Goal: Task Accomplishment & Management: Manage account settings

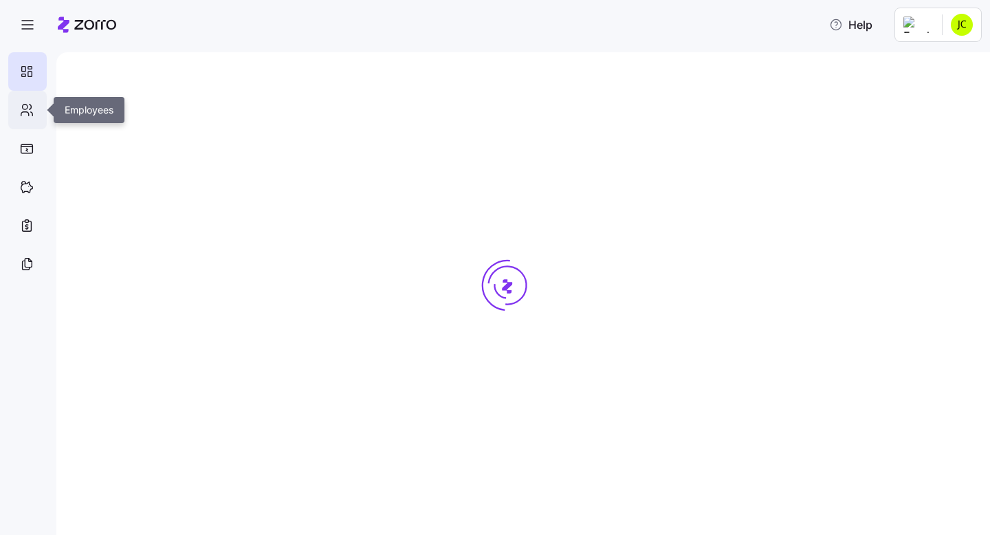
click at [23, 112] on icon at bounding box center [25, 114] width 8 height 4
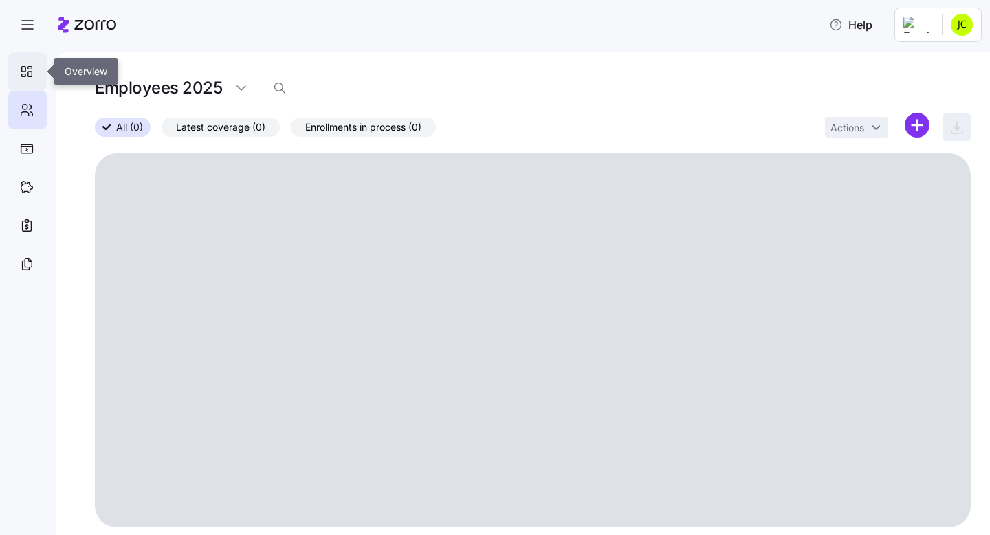
click at [24, 77] on icon at bounding box center [26, 71] width 15 height 16
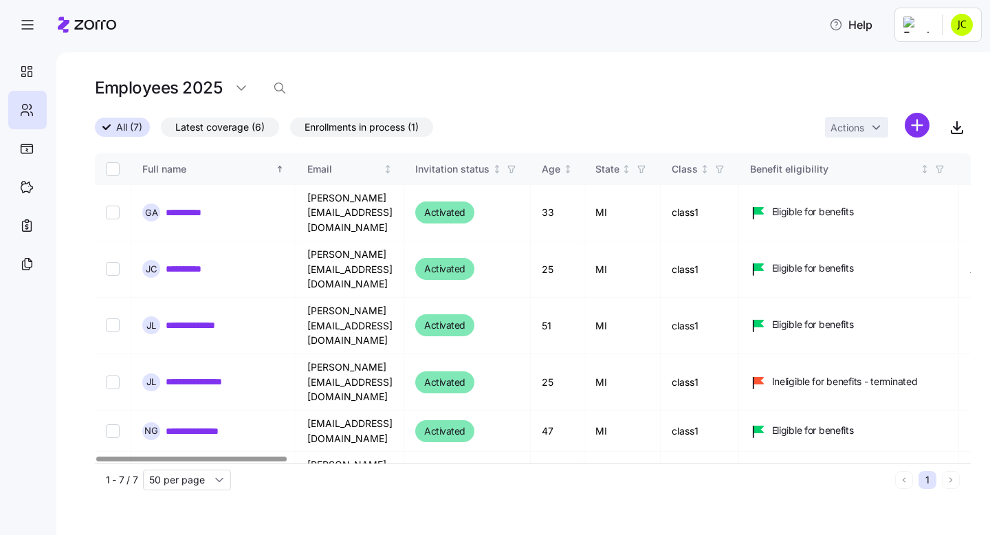
click at [450, 124] on div "All (7) Latest coverage (6) Enrollments in process (1) Actions" at bounding box center [533, 128] width 876 height 30
click at [951, 25] on html "**********" at bounding box center [495, 263] width 990 height 527
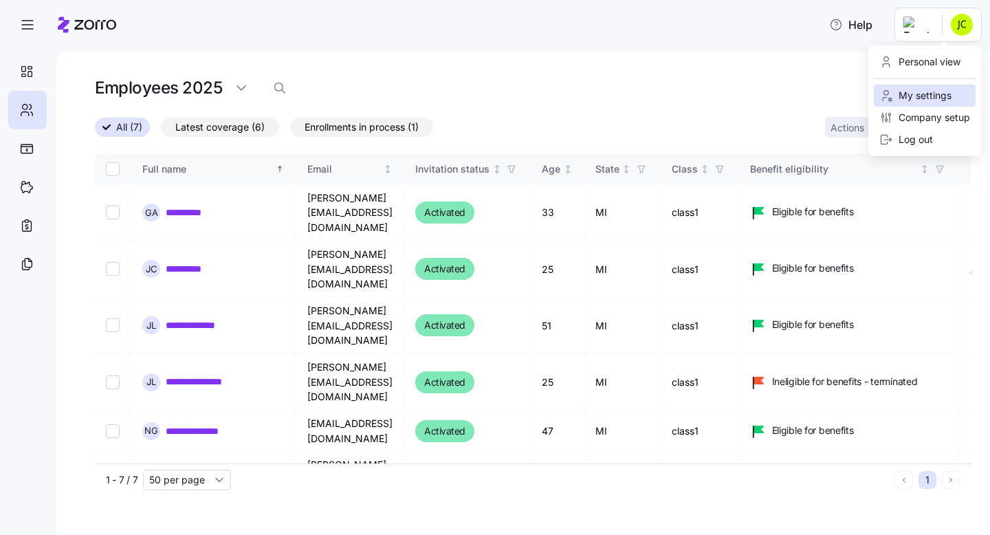
click at [916, 91] on div "My settings" at bounding box center [915, 95] width 72 height 15
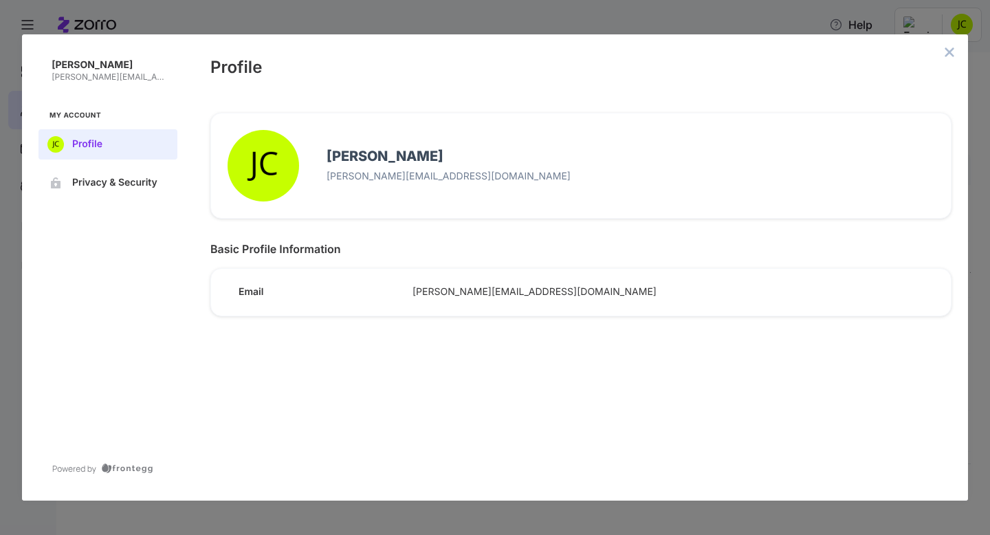
click at [71, 110] on span "My Account" at bounding box center [107, 115] width 117 height 11
click at [946, 49] on icon "close admin-box" at bounding box center [949, 51] width 9 height 9
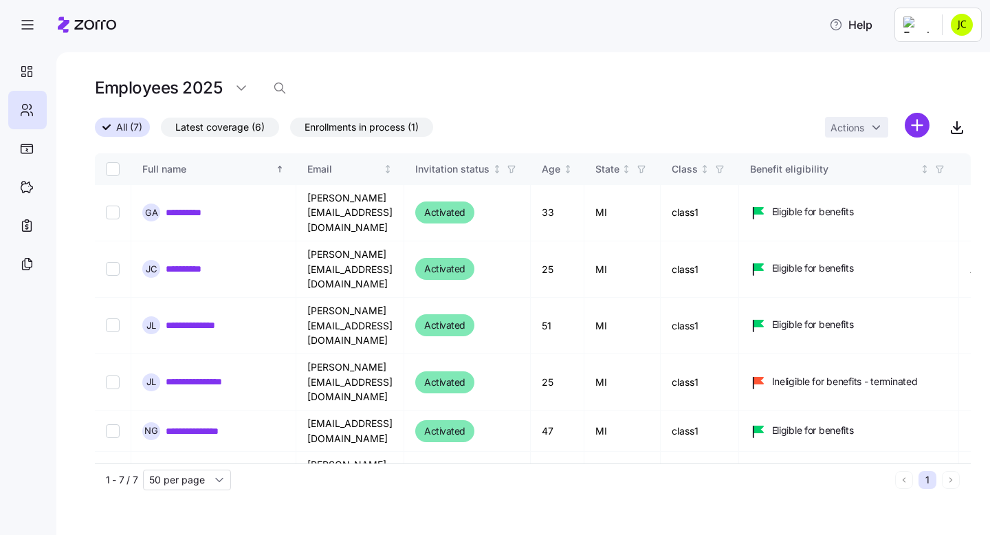
click at [920, 28] on html "**********" at bounding box center [495, 263] width 990 height 527
click at [916, 116] on div "Company setup" at bounding box center [924, 117] width 91 height 15
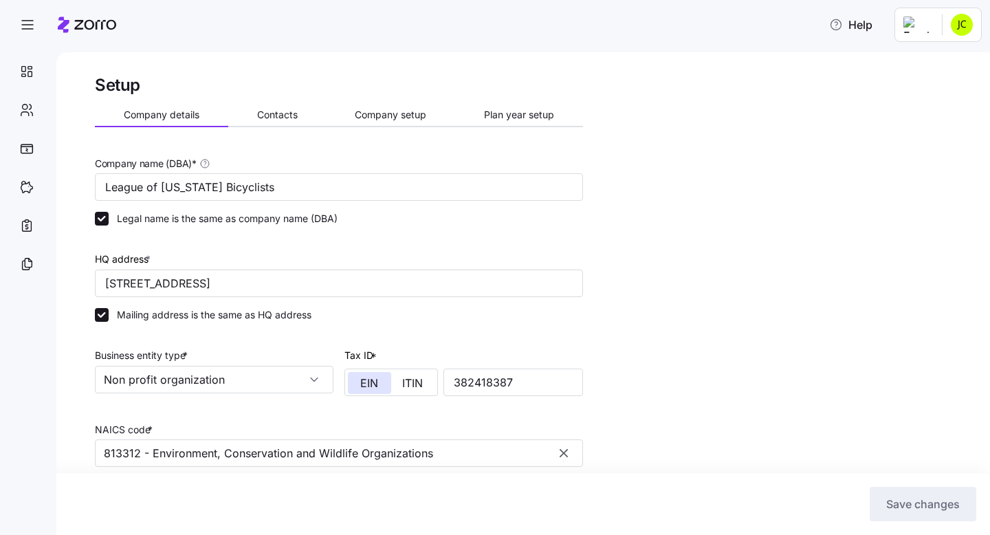
click at [268, 125] on div "Company details Contacts Company setup Plan year setup" at bounding box center [339, 117] width 488 height 21
click at [283, 112] on span "Contacts" at bounding box center [277, 115] width 41 height 10
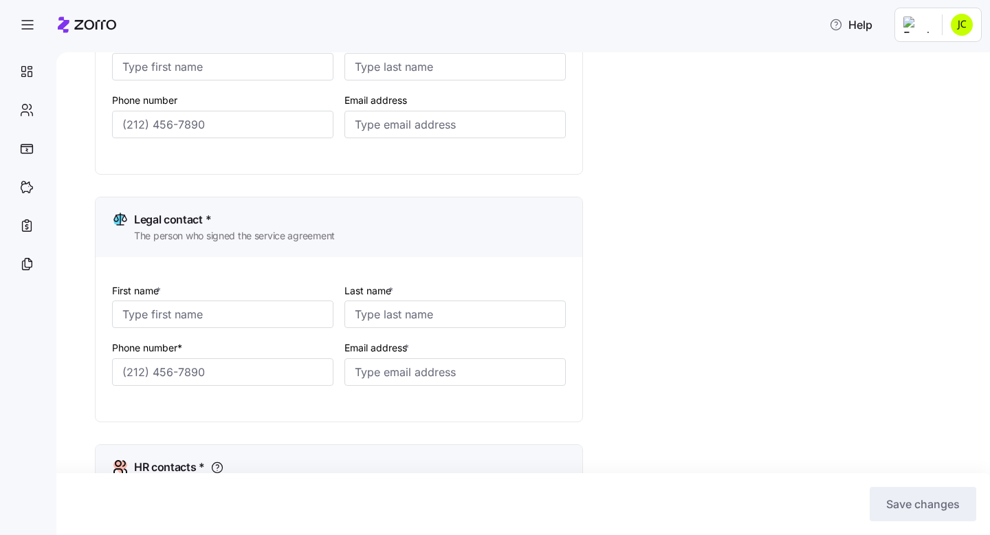
scroll to position [210, 0]
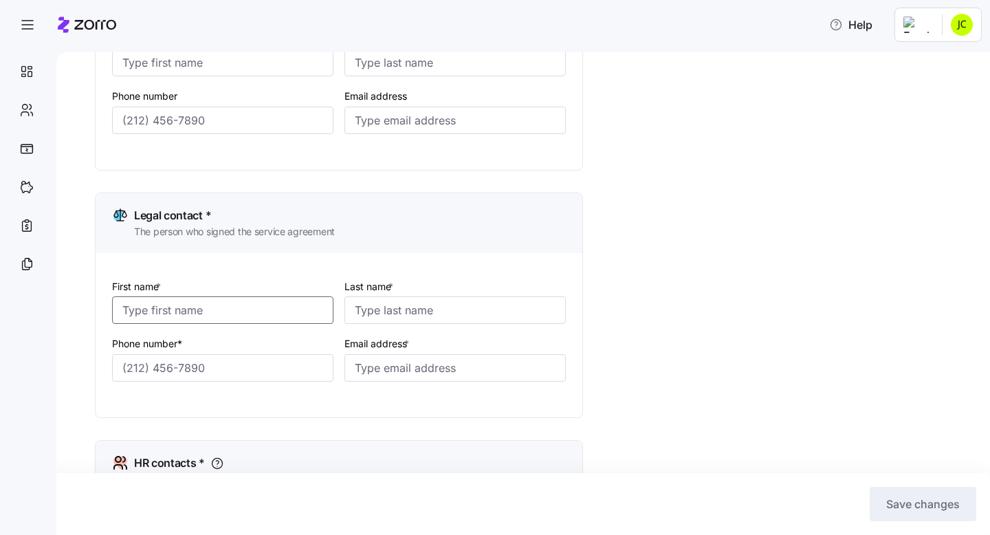
click at [191, 312] on input "First name *" at bounding box center [222, 309] width 221 height 27
type input "Andy"
type input "A"
type input "Rohrer"
click at [146, 370] on input "Phone number*" at bounding box center [222, 367] width 221 height 27
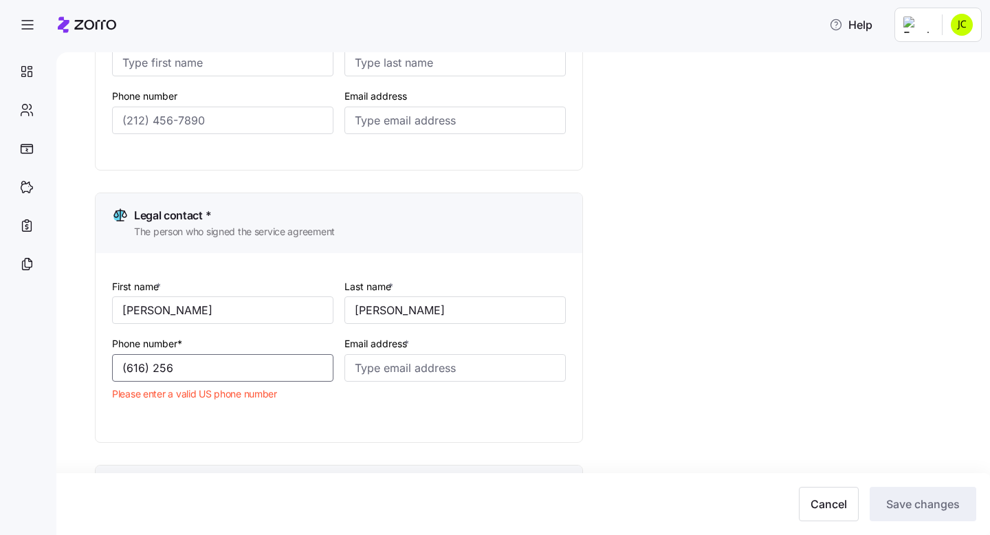
click at [192, 360] on input "(616) 256" at bounding box center [222, 367] width 221 height 27
type input "(616) 256-9463"
click at [398, 366] on input "Email address *" at bounding box center [454, 367] width 221 height 27
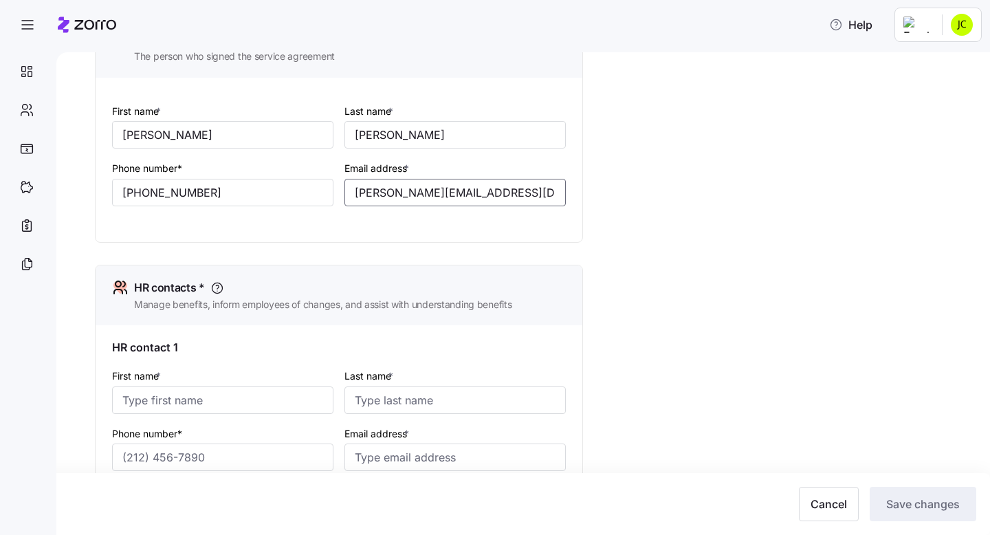
scroll to position [388, 0]
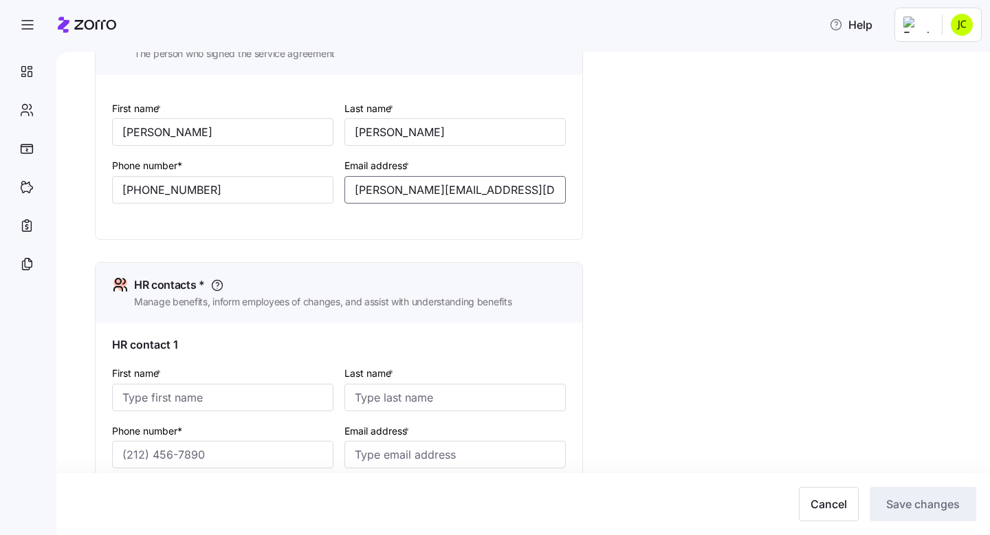
type input "andy@lmb.org"
click at [328, 338] on div "HR contact 1" at bounding box center [339, 344] width 454 height 17
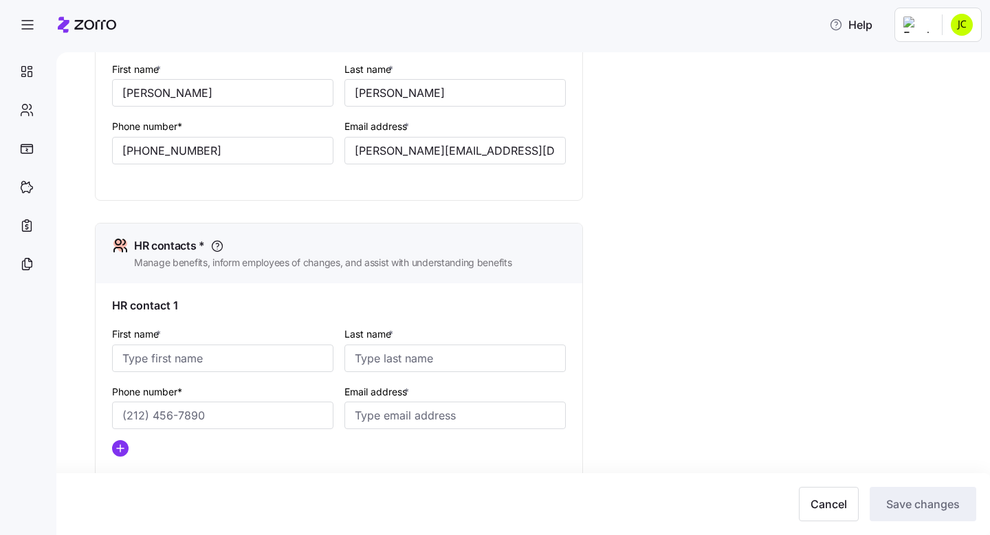
scroll to position [432, 0]
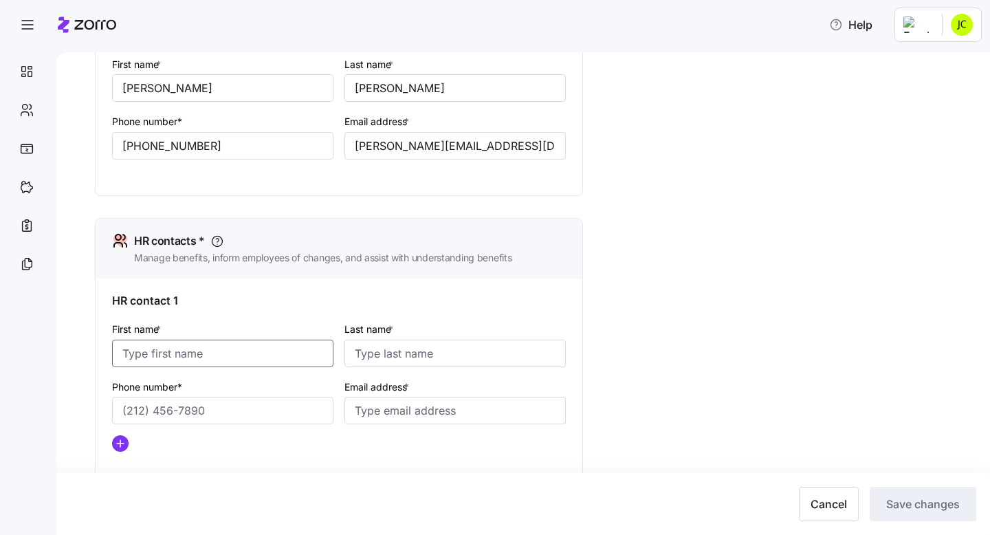
click at [203, 355] on input "First name *" at bounding box center [222, 353] width 221 height 27
type input "Andy"
type input "Rohrer"
type input "Andy"
click at [188, 420] on input "Phone number*" at bounding box center [222, 410] width 221 height 27
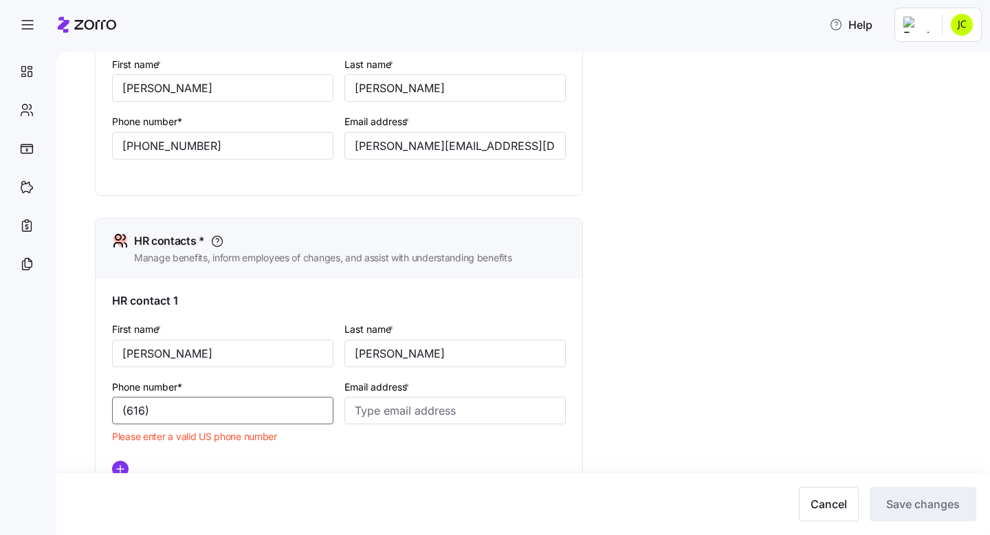
click at [225, 419] on input "(616)" at bounding box center [222, 410] width 221 height 27
type input "(616) 256-9463"
click at [396, 417] on input "Email address *" at bounding box center [454, 410] width 221 height 27
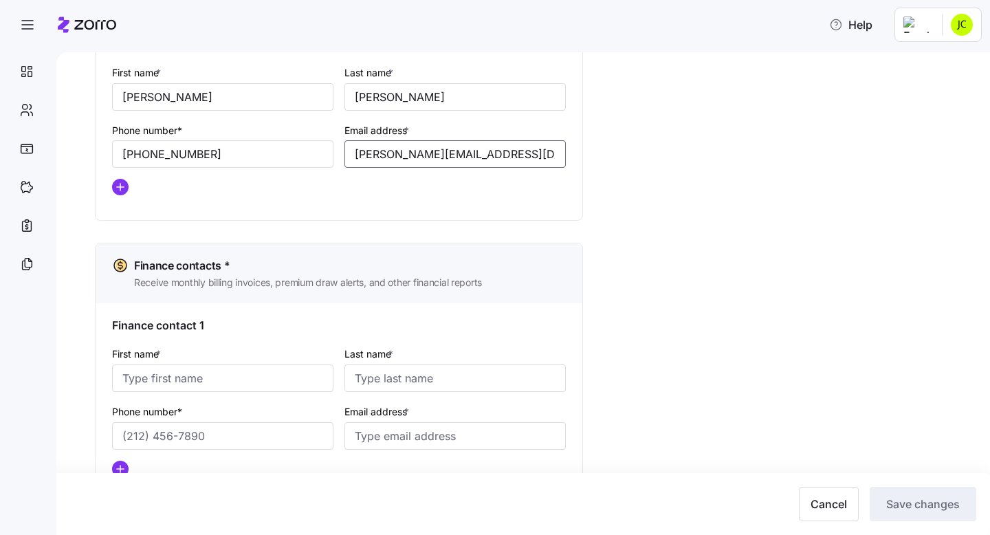
scroll to position [698, 0]
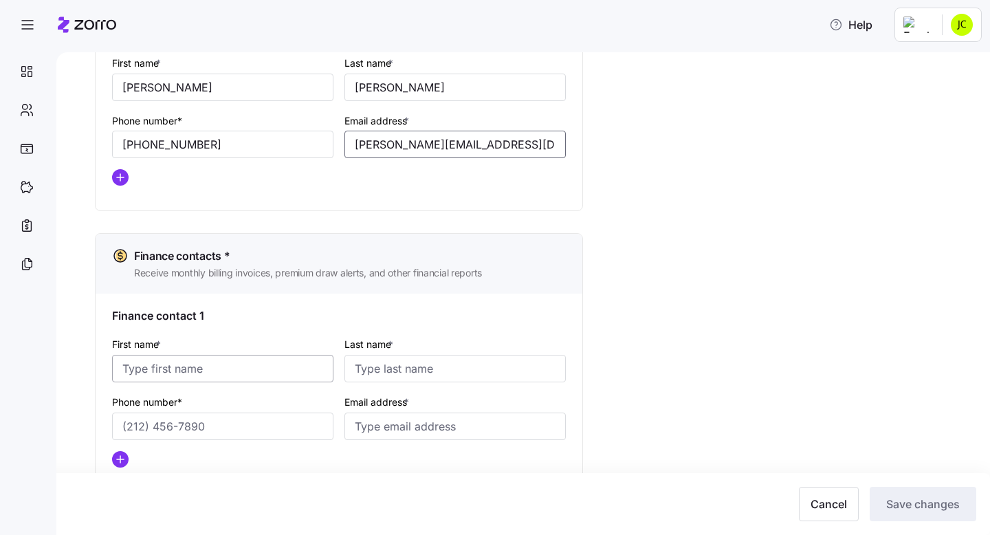
type input "andy@lmb.org"
click at [254, 361] on input "First name *" at bounding box center [222, 368] width 221 height 27
click at [197, 368] on input "First name *" at bounding box center [222, 368] width 221 height 27
click at [161, 371] on input "First name *" at bounding box center [222, 368] width 221 height 27
type input "Andy"
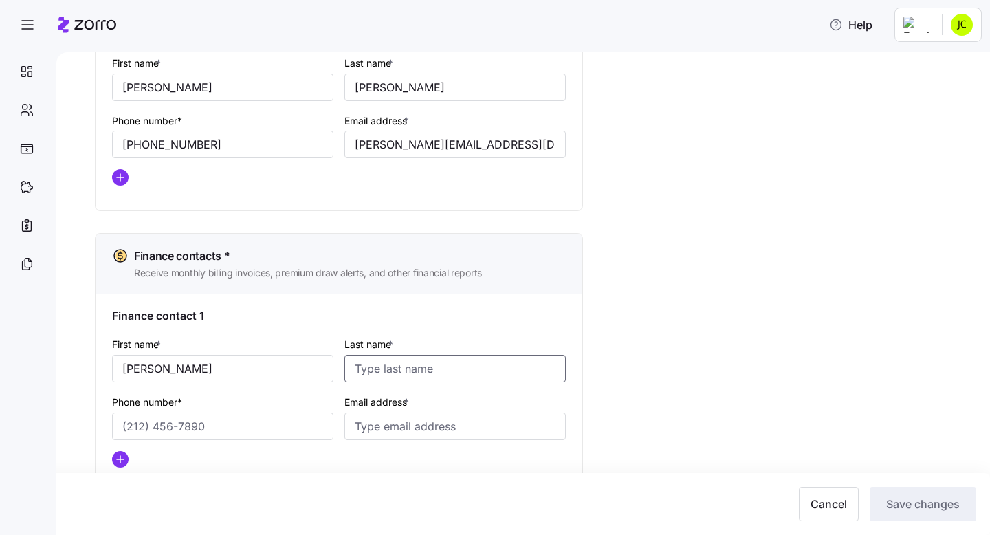
type input "Rohrer"
click at [171, 428] on input "Phone number*" at bounding box center [222, 425] width 221 height 27
click at [157, 414] on input "Phone number*" at bounding box center [222, 425] width 221 height 27
click at [223, 434] on input "(616)" at bounding box center [222, 425] width 221 height 27
type input "(616) 256-9463"
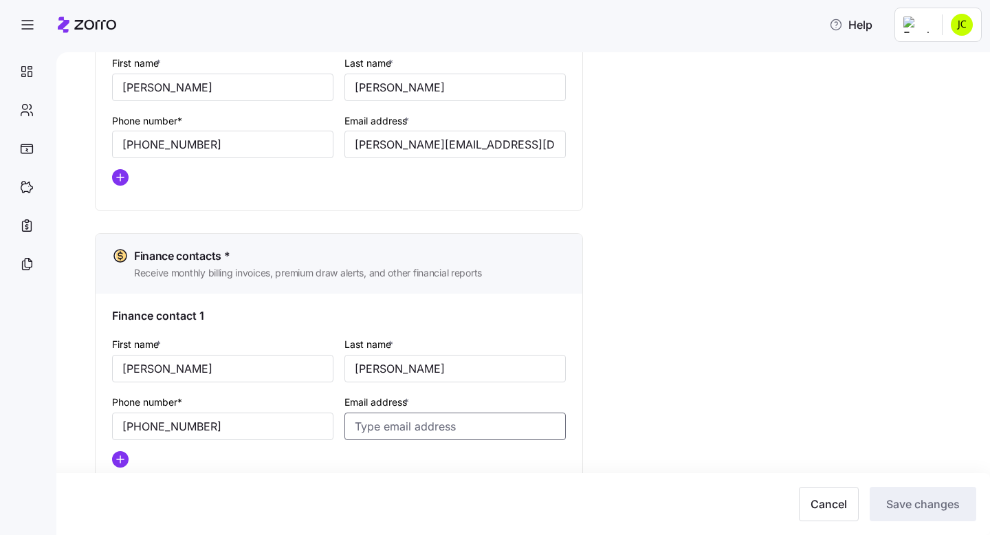
click at [411, 423] on input "Email address *" at bounding box center [454, 425] width 221 height 27
type input "andy@lmb.org"
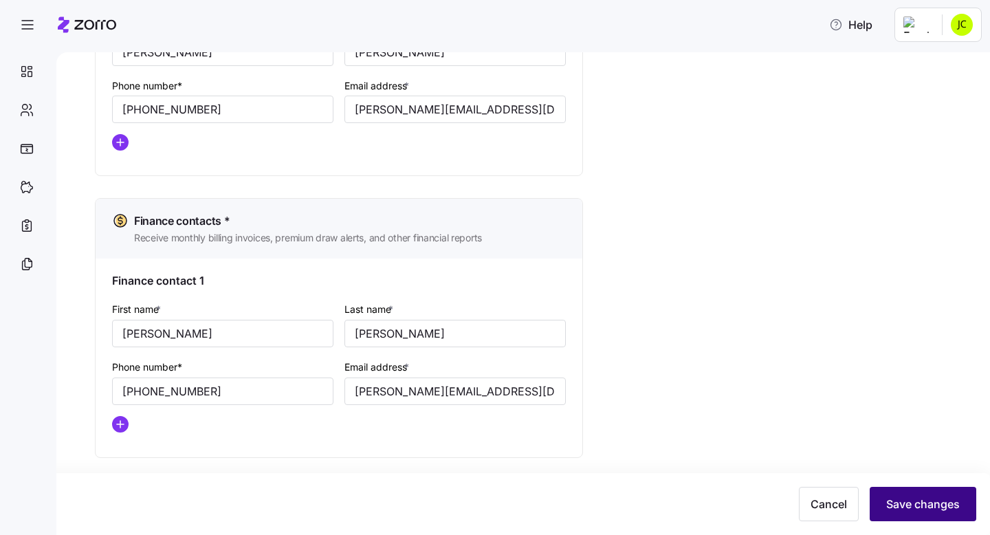
click at [939, 498] on span "Save changes" at bounding box center [923, 504] width 74 height 16
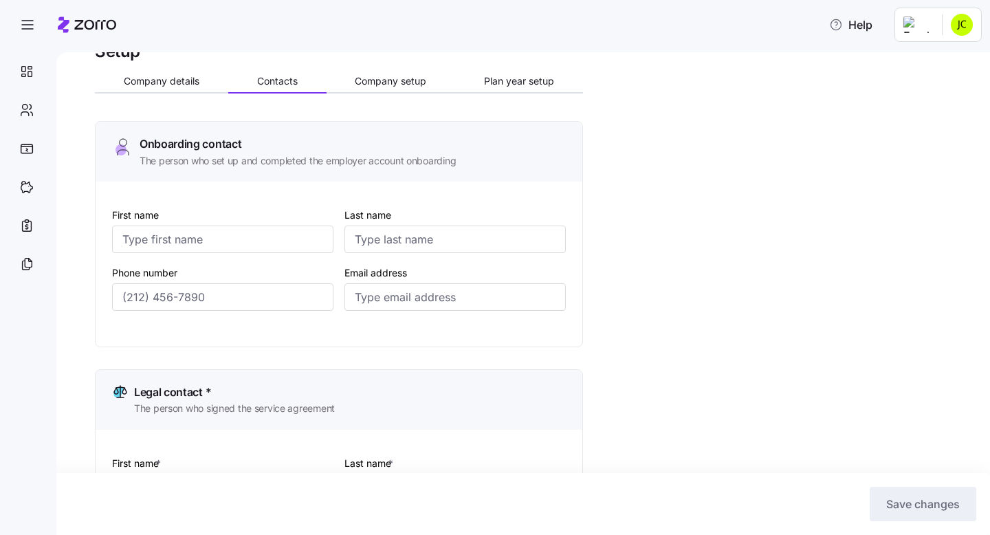
scroll to position [0, 0]
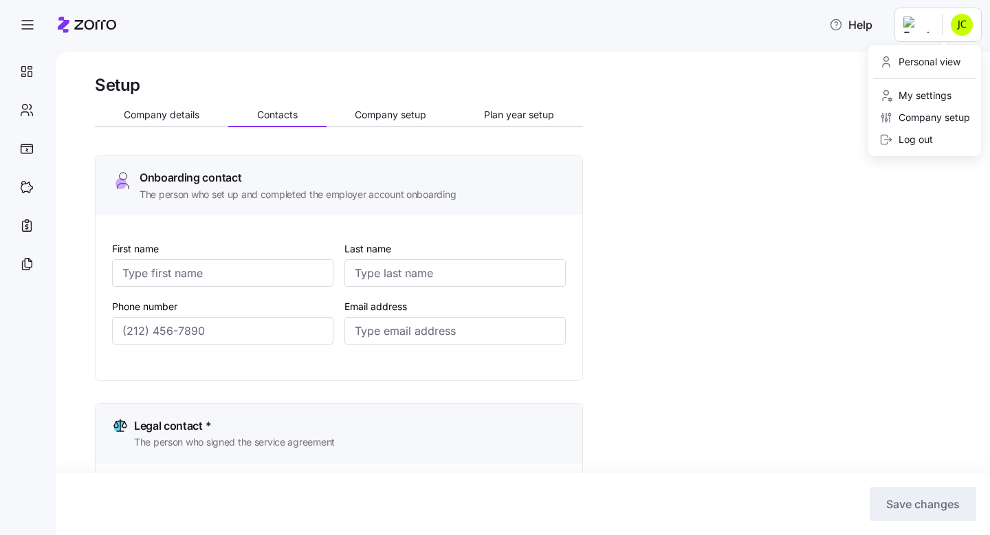
click at [962, 21] on html "Help Setup Company details Contacts Company setup Plan year setup Onboarding co…" at bounding box center [495, 263] width 990 height 527
click at [921, 25] on html "Help Setup Company details Contacts Company setup Plan year setup Onboarding co…" at bounding box center [495, 263] width 990 height 527
click at [174, 115] on html "Help Setup Company details Contacts Company setup Plan year setup Onboarding co…" at bounding box center [495, 263] width 990 height 527
click at [179, 111] on span "Company details" at bounding box center [162, 115] width 76 height 10
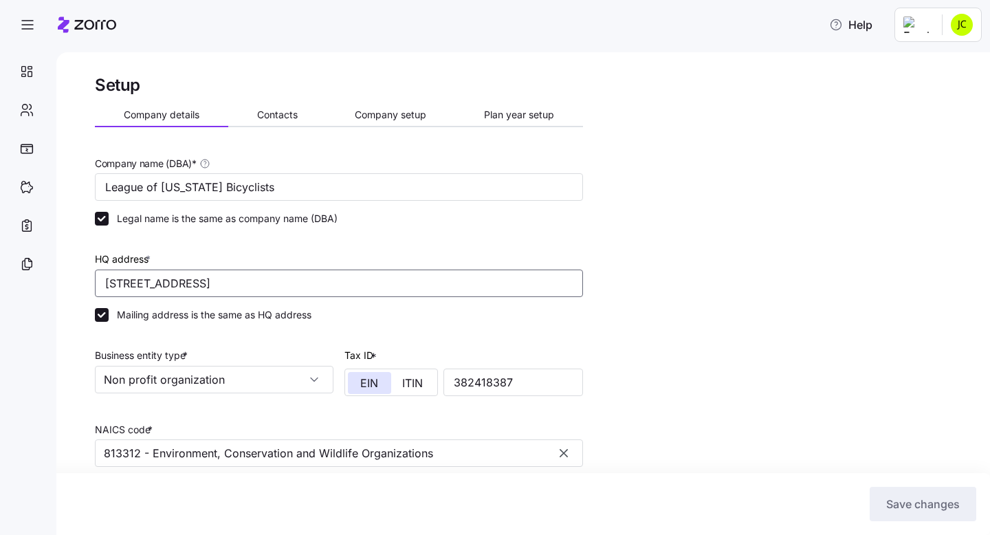
click at [223, 287] on input "416 S Cedar St suite a, Lansing, MI 48912, USA" at bounding box center [339, 282] width 488 height 27
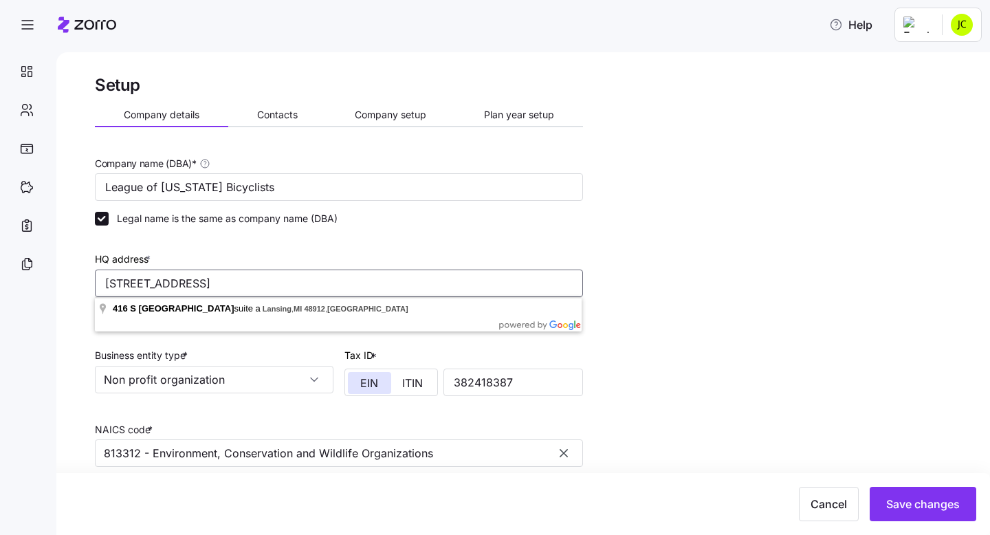
type input "416 S Cedar St suite A, Lansing, MI 48912, USA"
click at [621, 175] on div "Setup Company details Contacts Company setup Plan year setup Company name (DBA)…" at bounding box center [533, 389] width 876 height 630
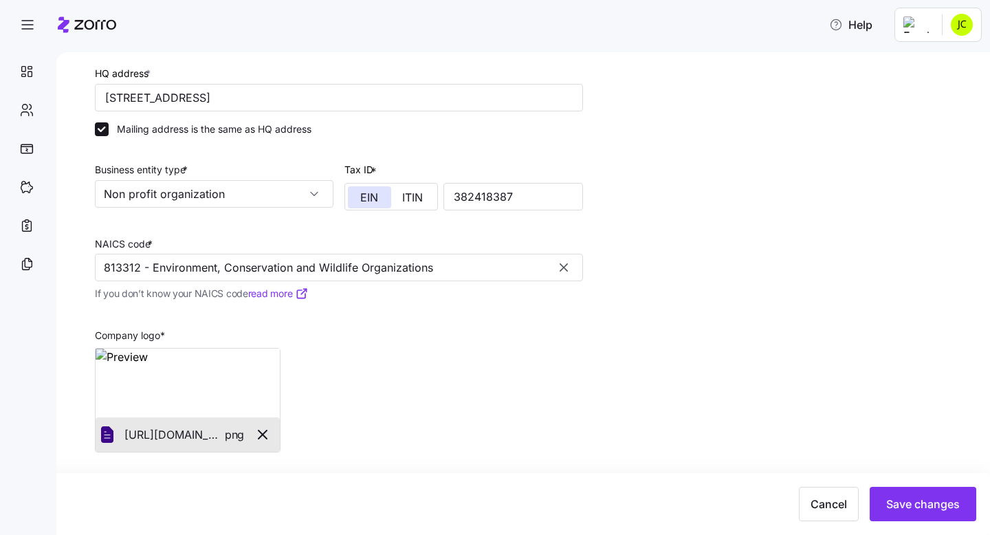
scroll to position [187, 0]
click at [938, 496] on span "Save changes" at bounding box center [923, 504] width 74 height 16
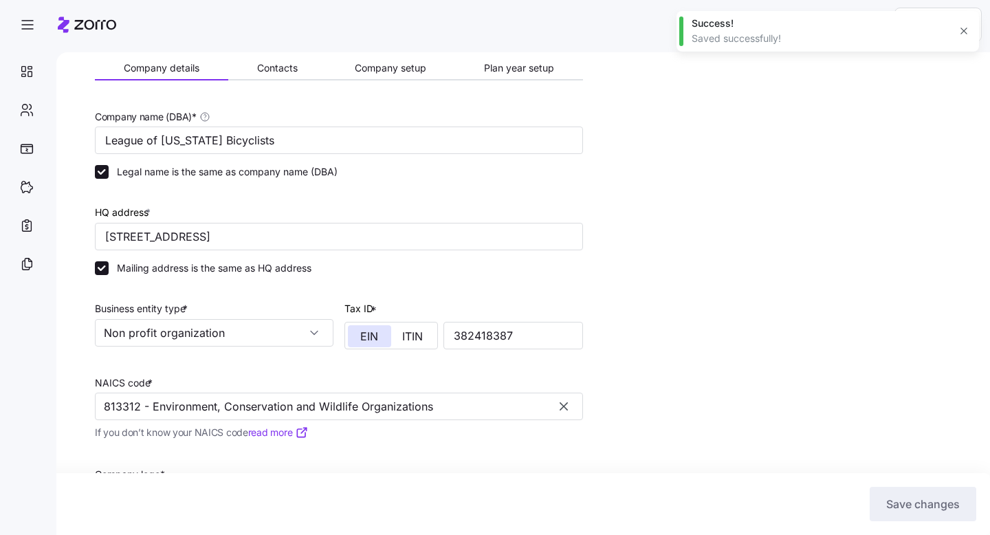
scroll to position [0, 0]
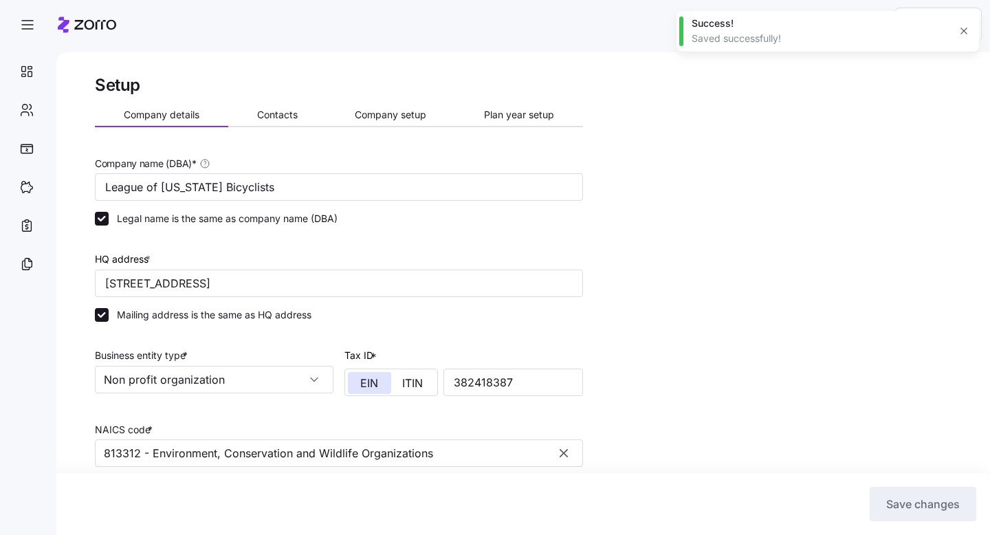
click at [962, 29] on icon "button" at bounding box center [963, 30] width 11 height 11
click at [300, 115] on button "Contacts" at bounding box center [277, 114] width 98 height 21
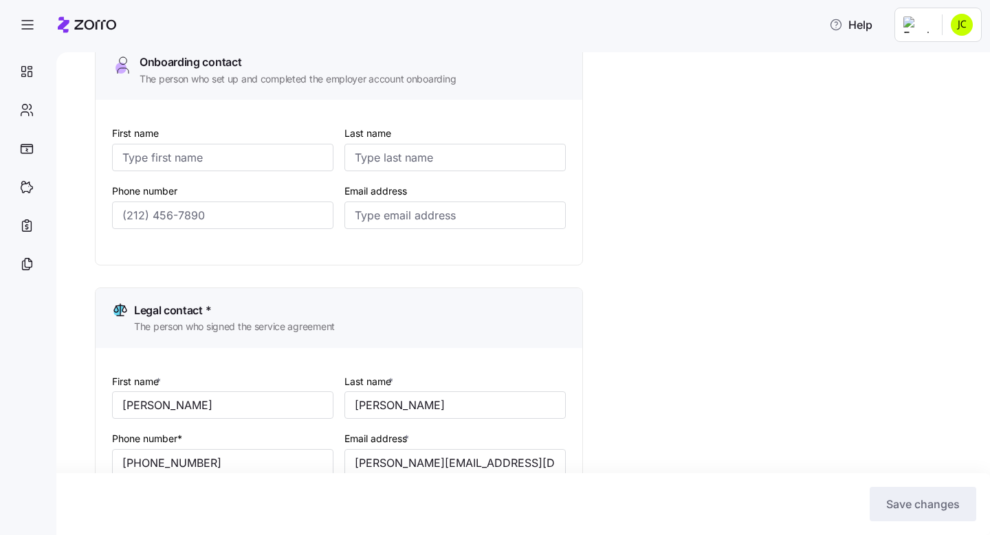
scroll to position [111, 0]
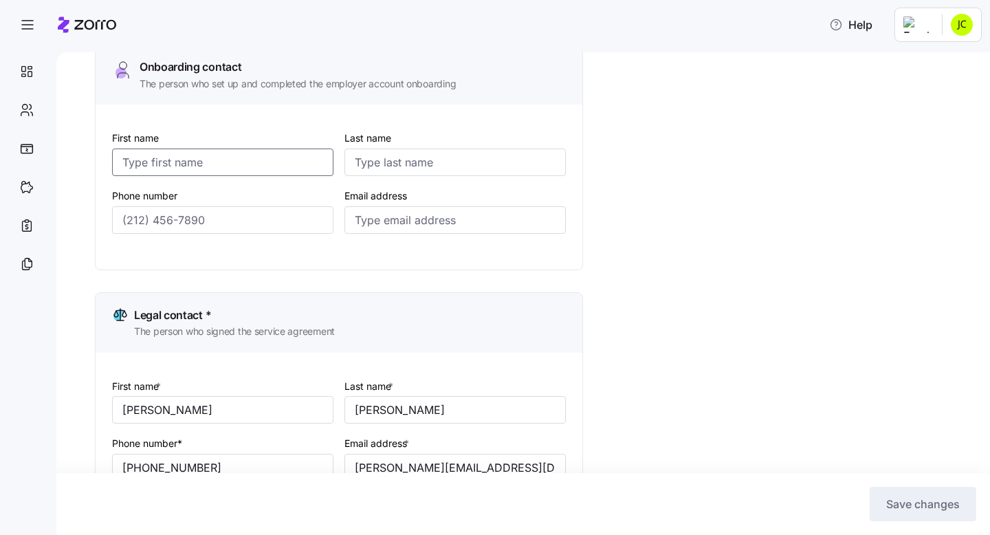
click at [168, 156] on input "First name" at bounding box center [222, 161] width 221 height 27
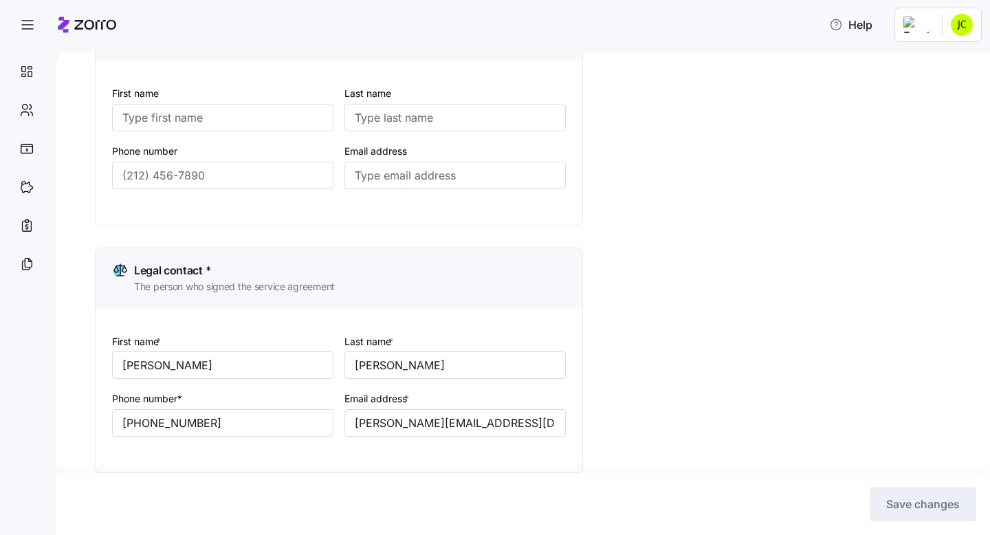
scroll to position [0, 0]
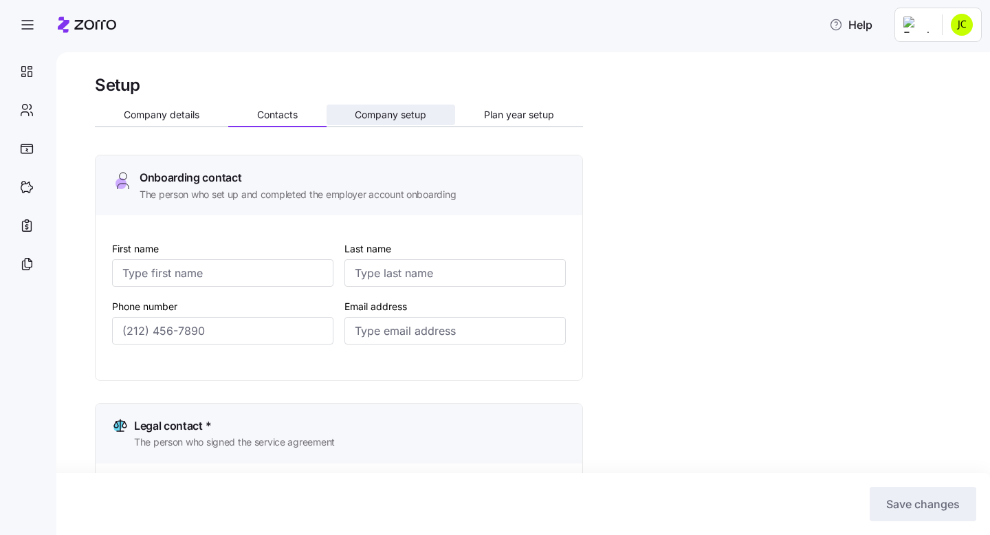
click at [386, 116] on span "Company setup" at bounding box center [390, 115] width 71 height 10
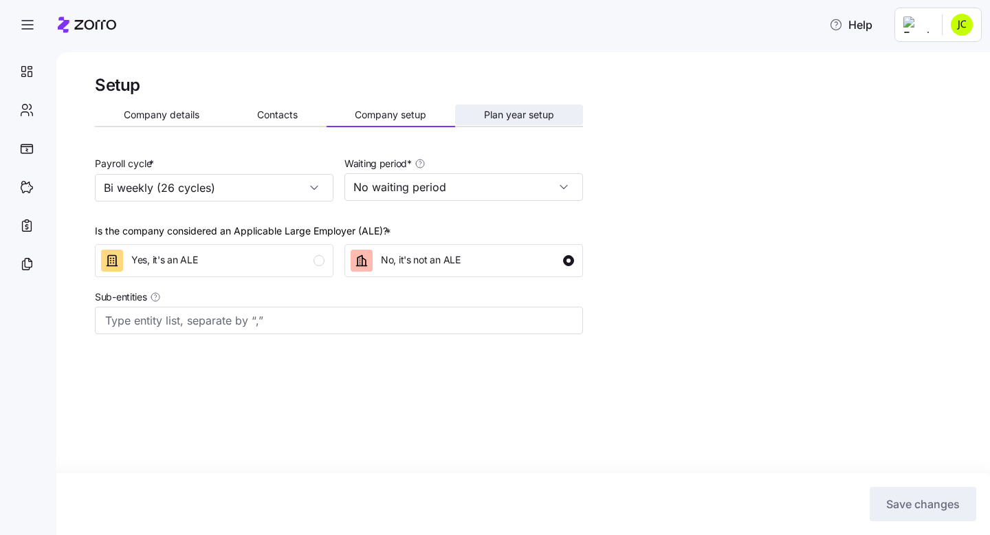
click at [515, 113] on span "Plan year setup" at bounding box center [519, 115] width 70 height 10
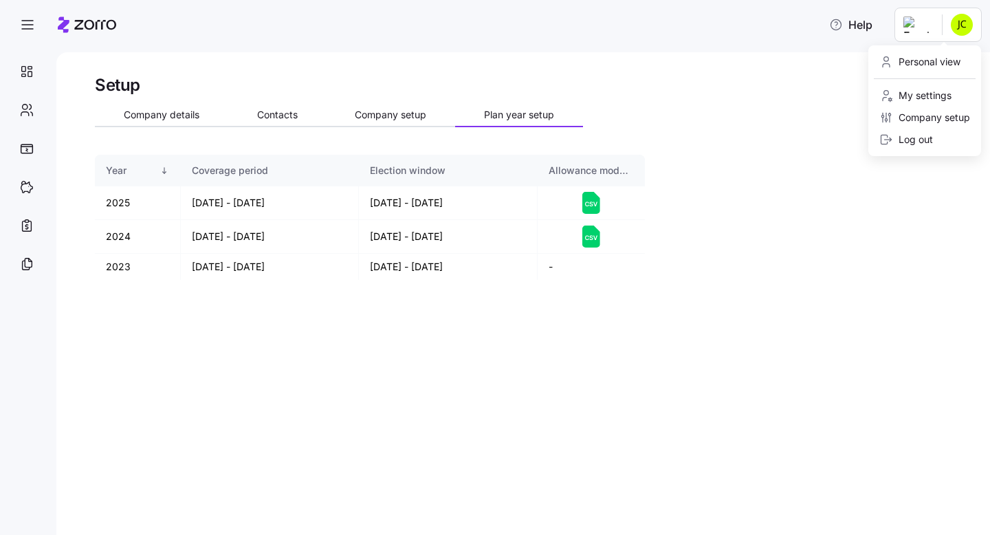
click at [947, 32] on html "Help Setup Company details Contacts Company setup Plan year setup Year Coverage…" at bounding box center [495, 263] width 990 height 527
click at [928, 98] on div "My settings" at bounding box center [915, 95] width 72 height 15
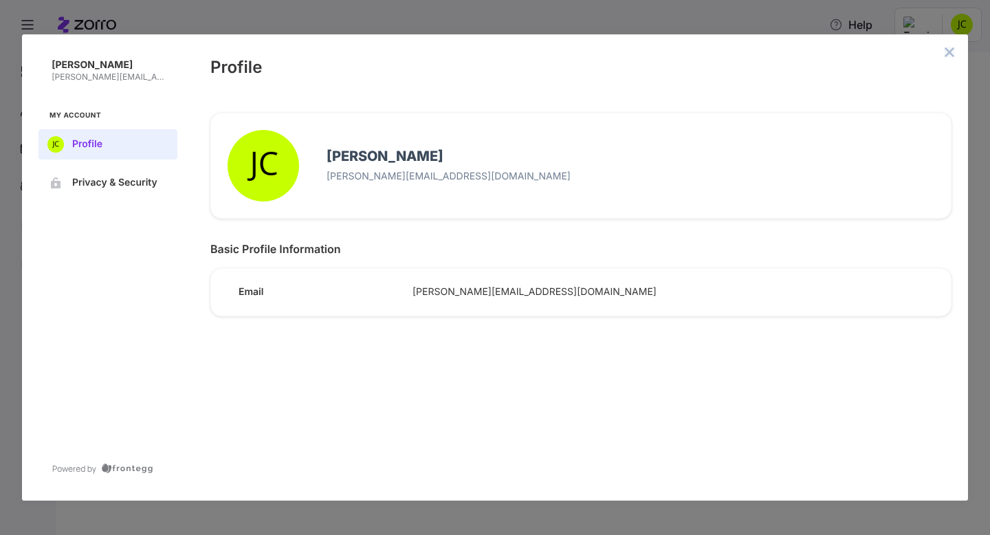
click at [947, 54] on icon "close admin-box" at bounding box center [949, 51] width 9 height 9
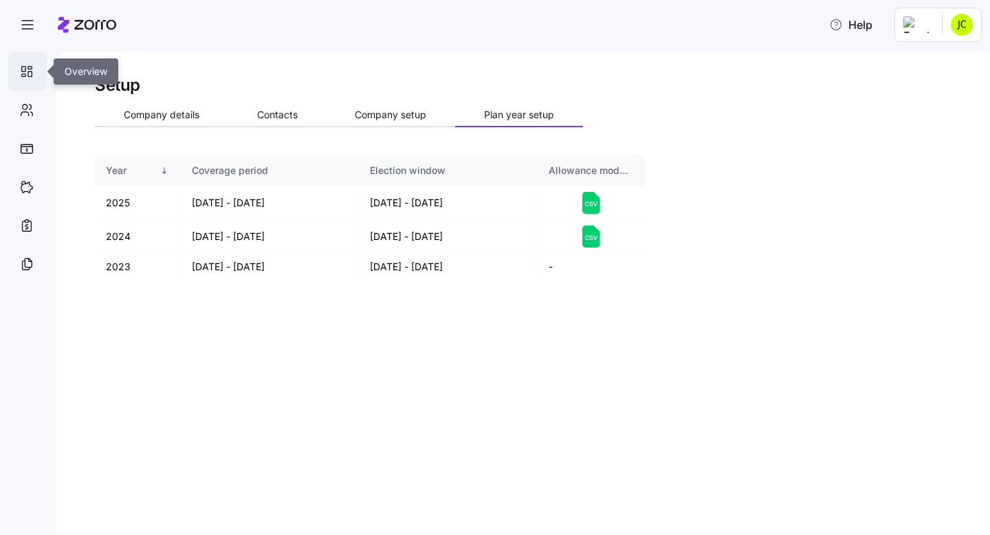
click at [26, 75] on icon at bounding box center [26, 71] width 15 height 16
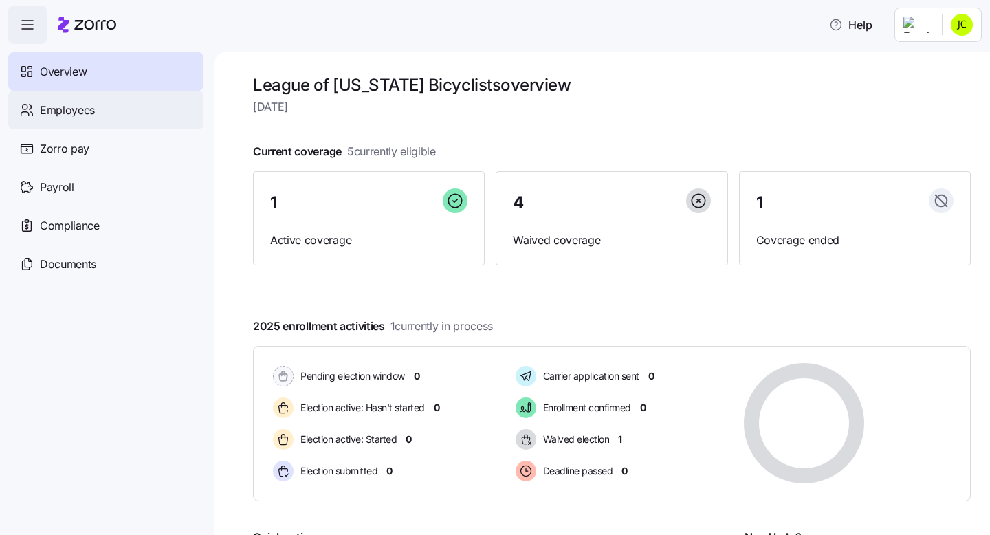
click at [62, 102] on span "Employees" at bounding box center [67, 110] width 55 height 17
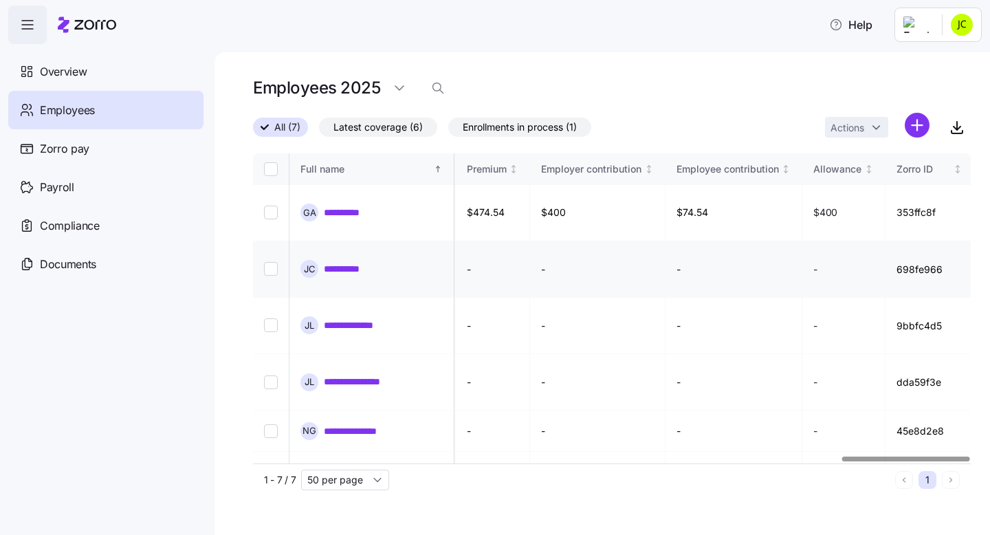
scroll to position [0, 3308]
click at [353, 262] on link "**********" at bounding box center [347, 269] width 47 height 14
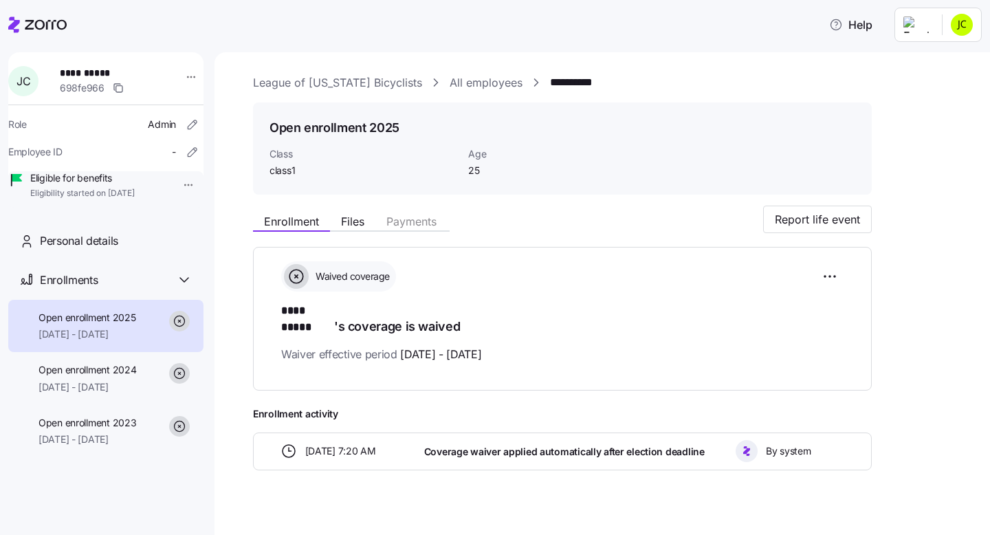
scroll to position [16, 0]
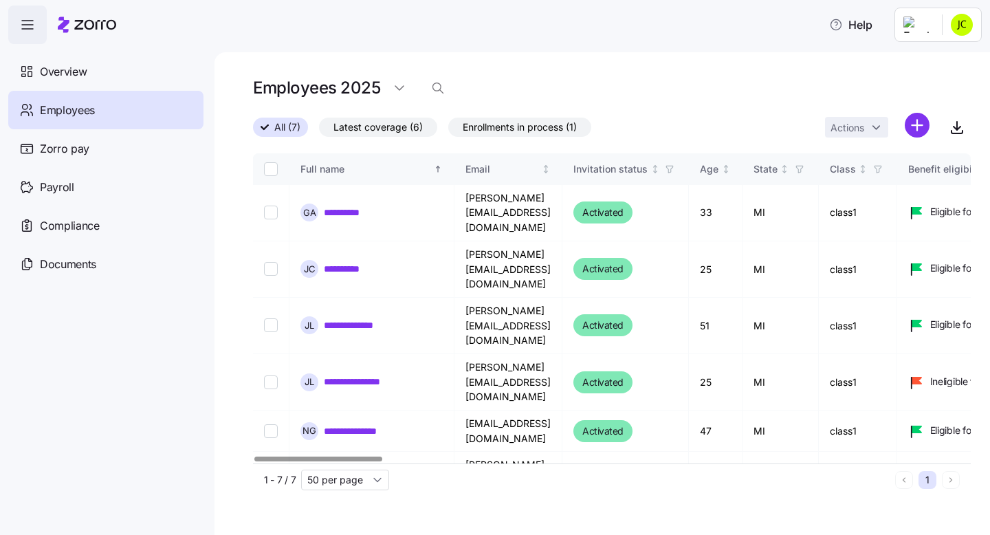
click at [344, 529] on link "**********" at bounding box center [359, 536] width 71 height 14
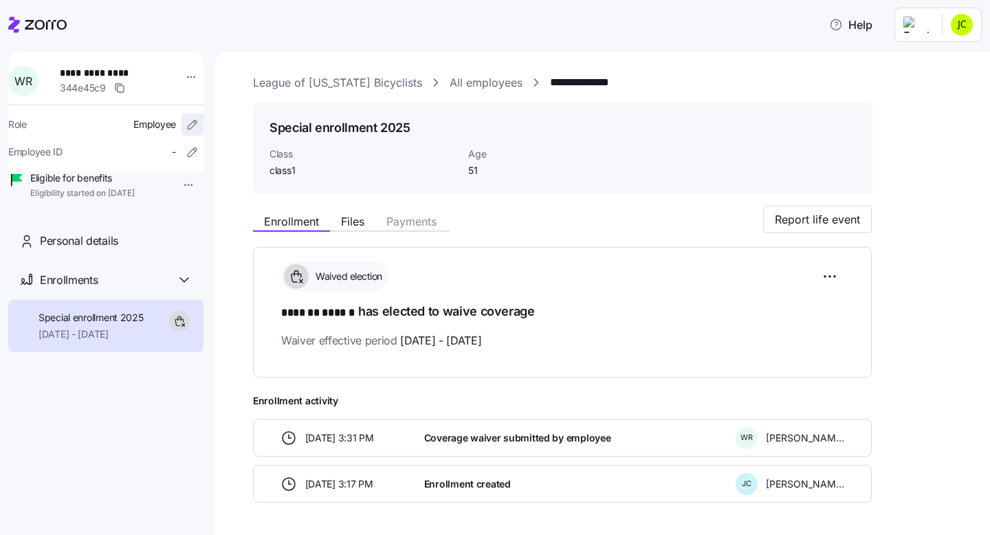
click at [186, 121] on icon "button" at bounding box center [193, 125] width 14 height 14
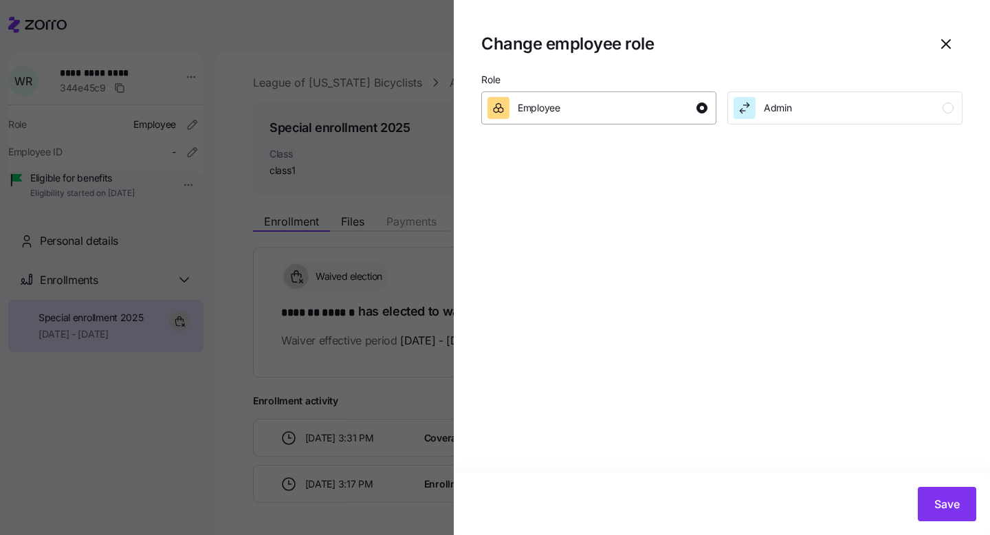
click at [702, 104] on div "button" at bounding box center [701, 107] width 11 height 11
click at [767, 91] on div "Employee Admin" at bounding box center [721, 107] width 481 height 33
click at [761, 107] on div "Admin" at bounding box center [762, 108] width 58 height 22
click at [947, 511] on span "Save" at bounding box center [946, 504] width 25 height 16
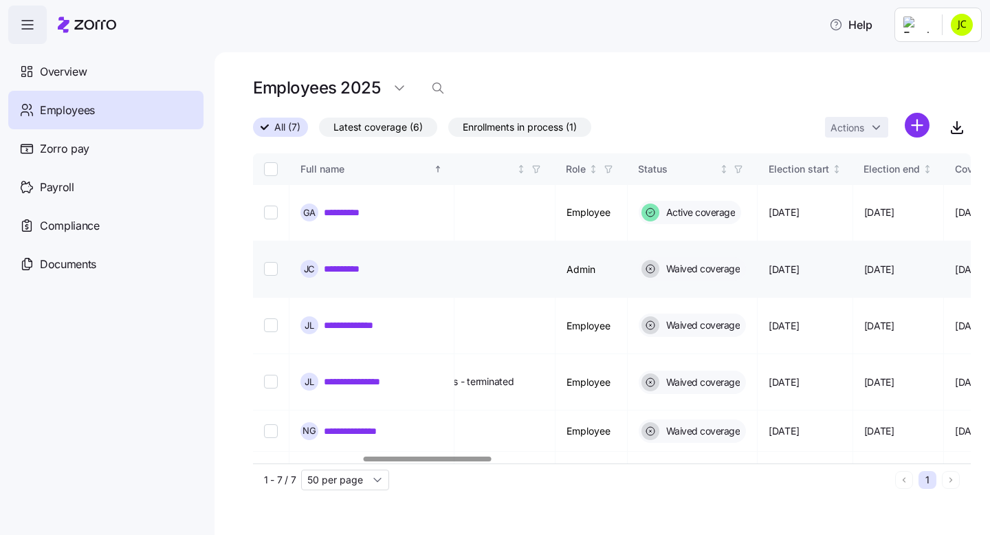
scroll to position [0, 626]
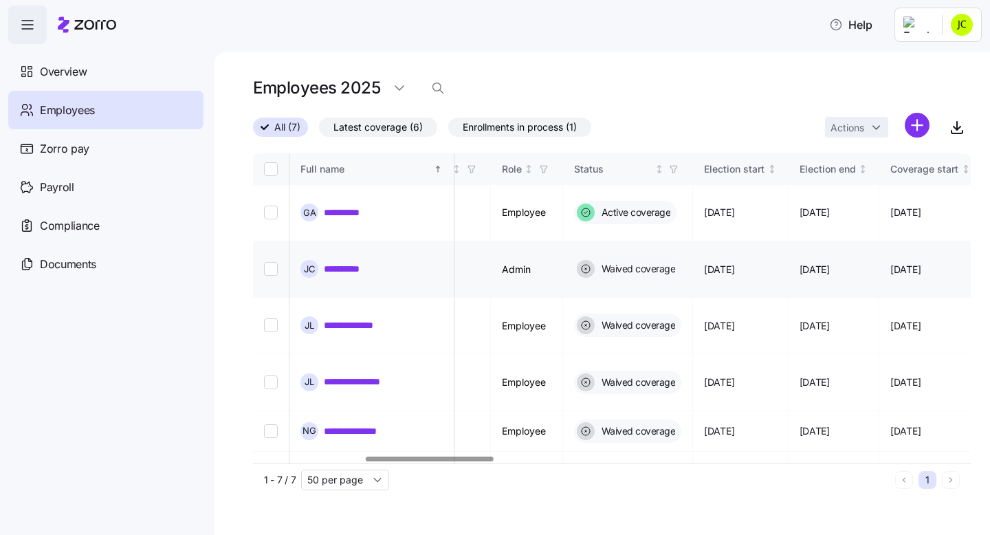
drag, startPoint x: 749, startPoint y: 236, endPoint x: 826, endPoint y: 229, distance: 77.3
click at [765, 241] on td "11/11/2024" at bounding box center [741, 269] width 96 height 56
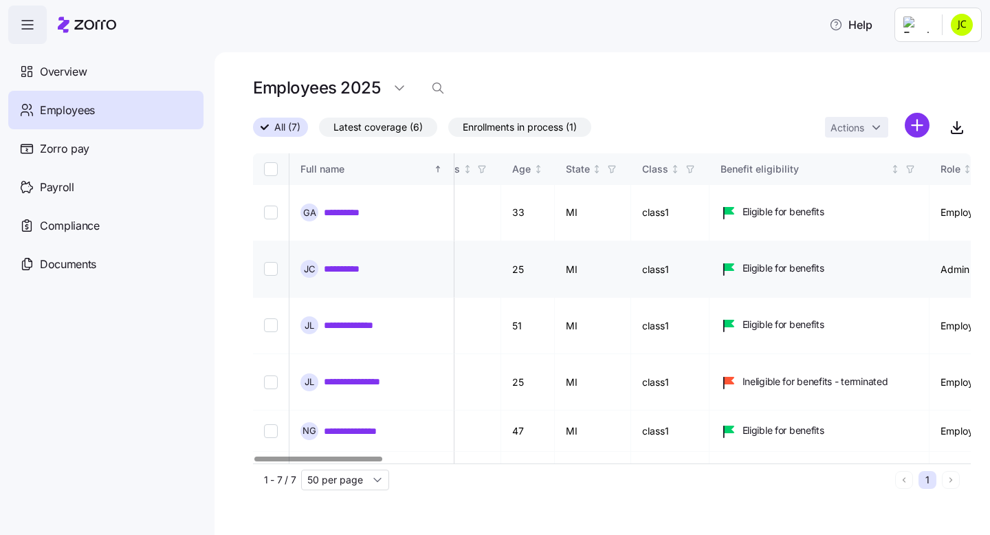
scroll to position [0, 0]
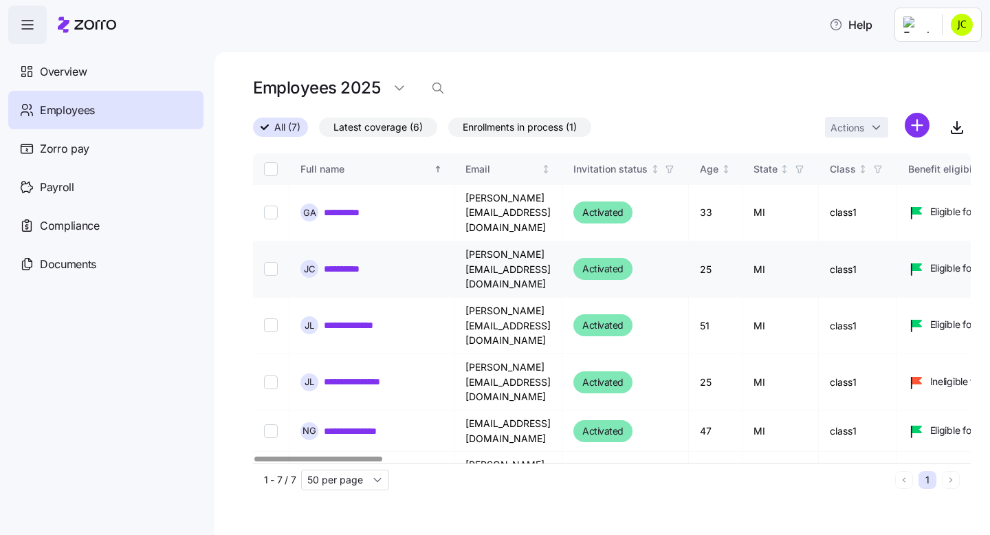
click at [341, 262] on link "**********" at bounding box center [347, 269] width 47 height 14
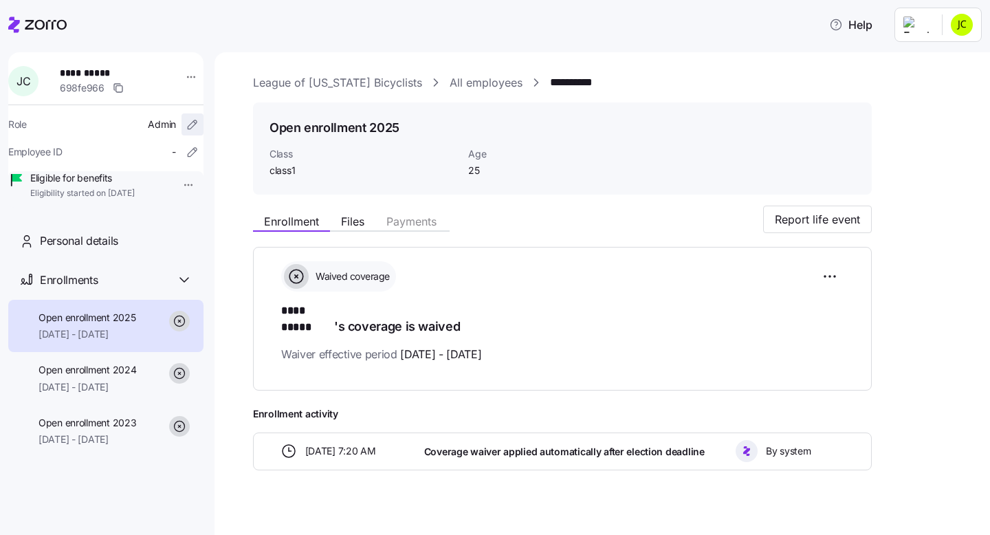
click at [188, 122] on icon "button" at bounding box center [192, 124] width 9 height 9
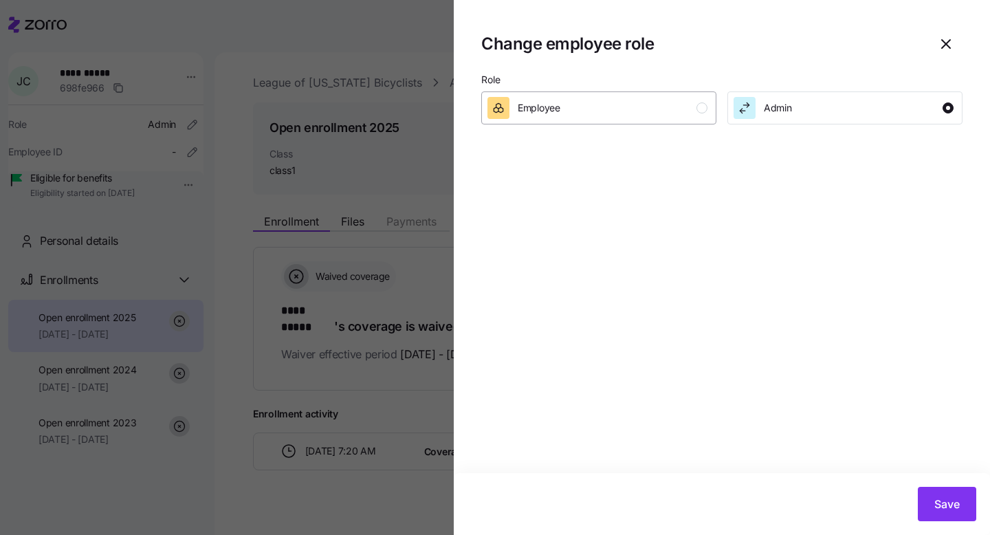
click at [590, 101] on div "Employee" at bounding box center [597, 108] width 220 height 22
click at [953, 507] on span "Save" at bounding box center [946, 504] width 25 height 16
